Goal: Obtain resource: Obtain resource

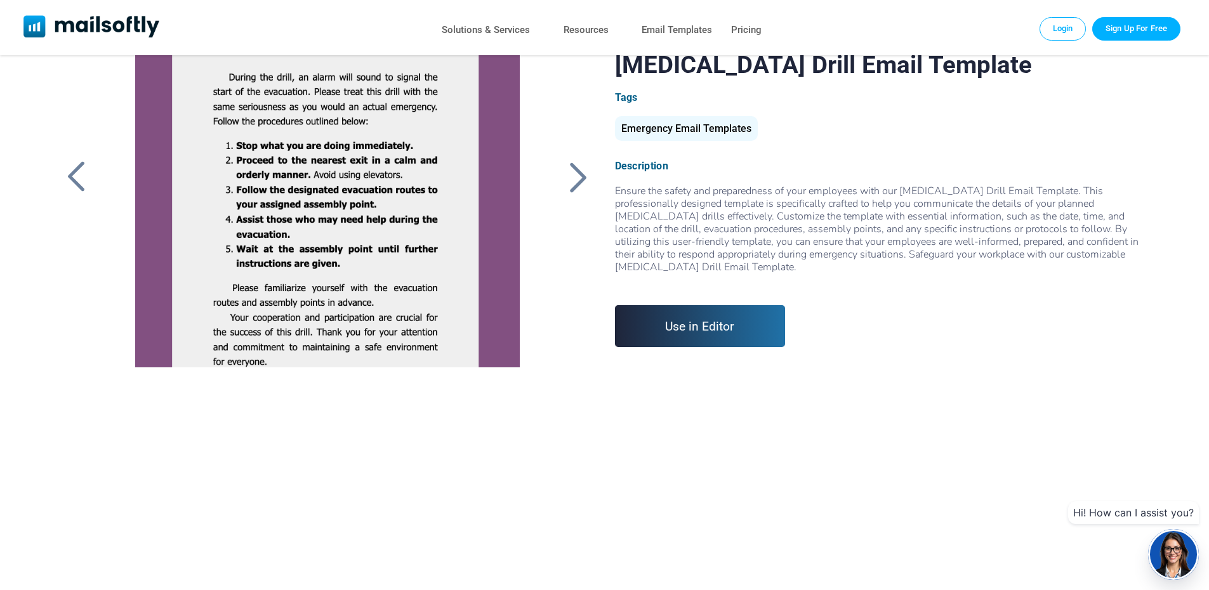
scroll to position [538, 0]
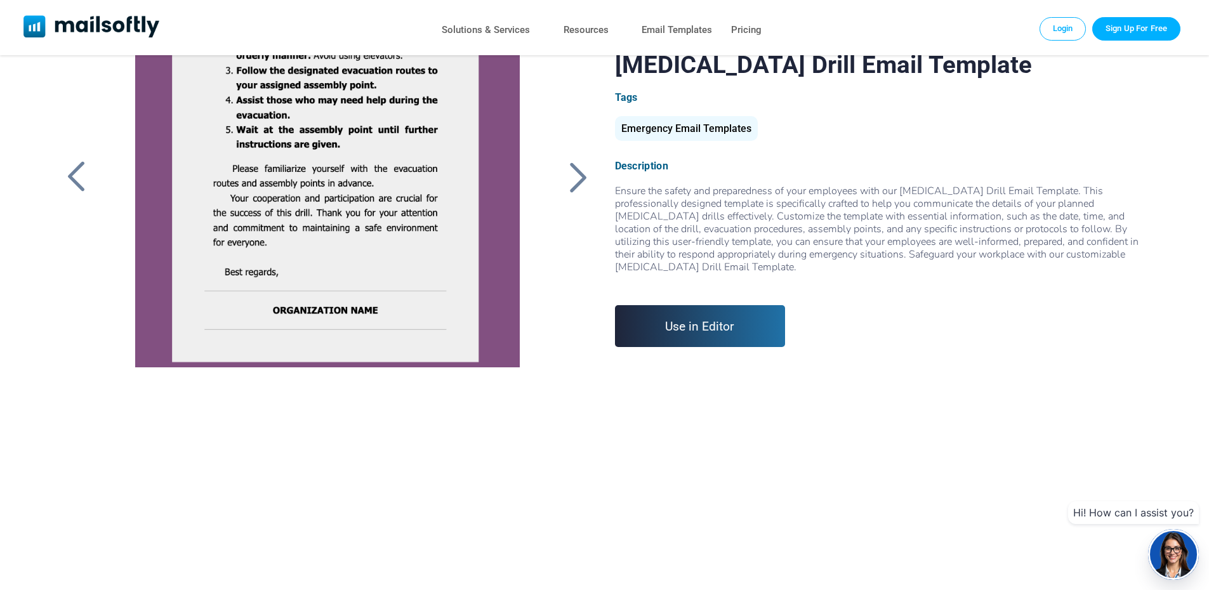
drag, startPoint x: 615, startPoint y: 188, endPoint x: 785, endPoint y: 269, distance: 188.4
click at [785, 269] on div "Ensure the safety and preparedness of your employees with our Emergency Evacuat…" at bounding box center [882, 236] width 534 height 102
copy div "Ensure the safety and preparedness of your employees with our Emergency Evacuat…"
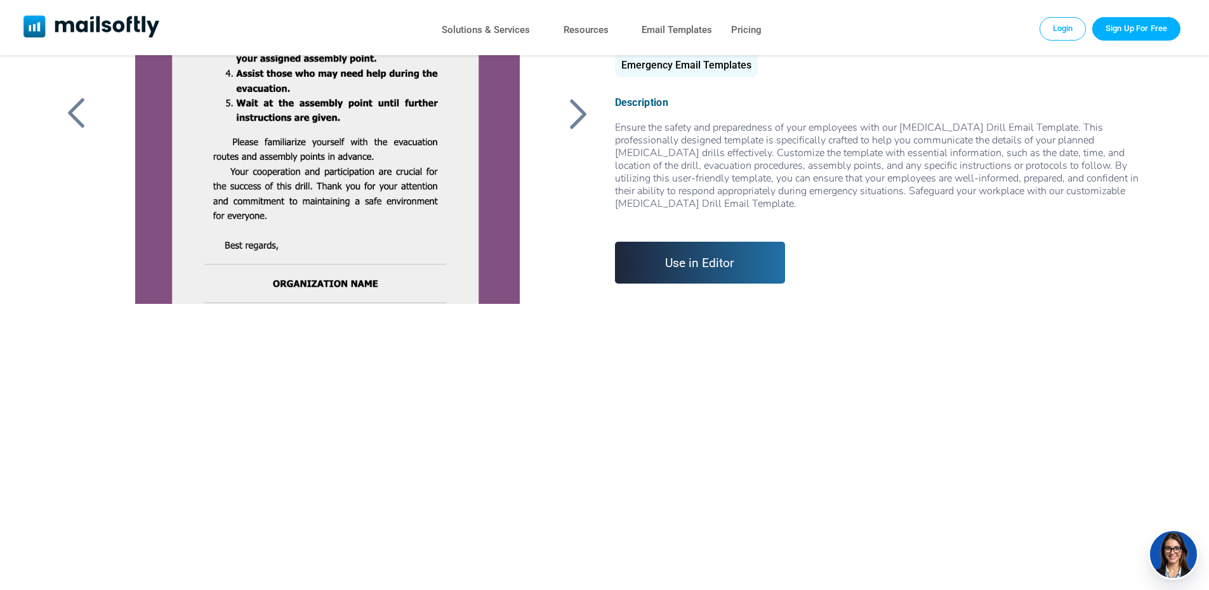
click at [302, 190] on div at bounding box center [327, 145] width 427 height 317
